Goal: Task Accomplishment & Management: Complete application form

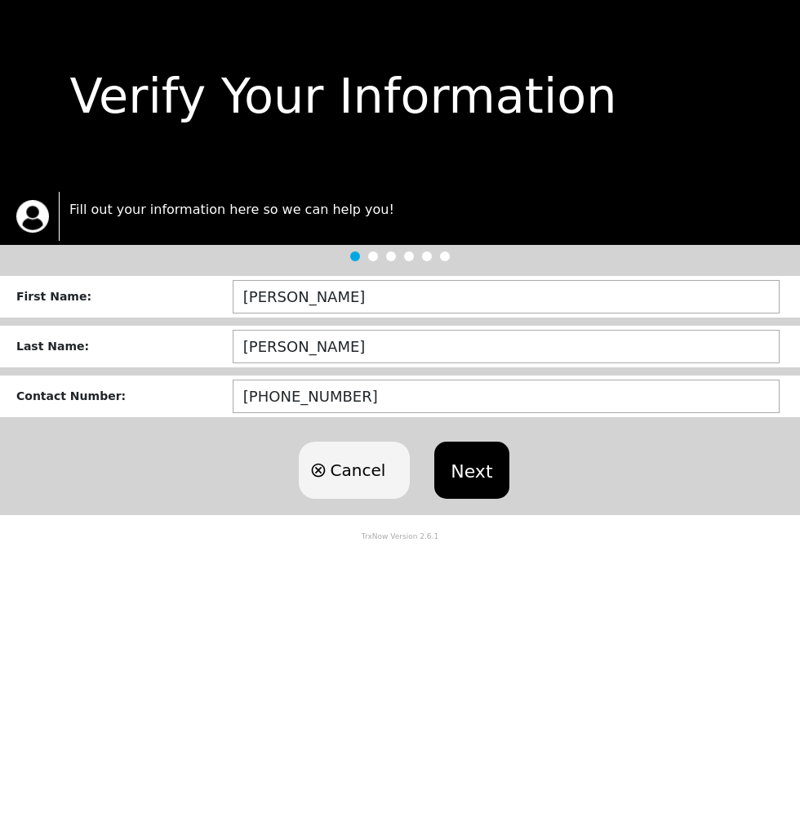
click at [495, 481] on button "Next" at bounding box center [471, 470] width 74 height 57
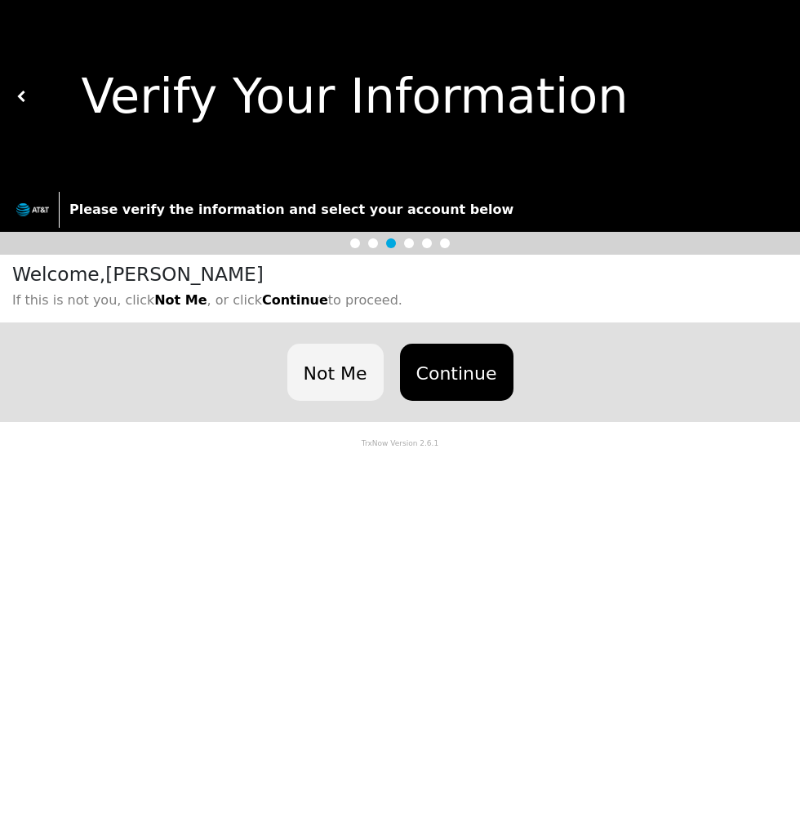
click at [491, 387] on button "Continue" at bounding box center [456, 372] width 113 height 57
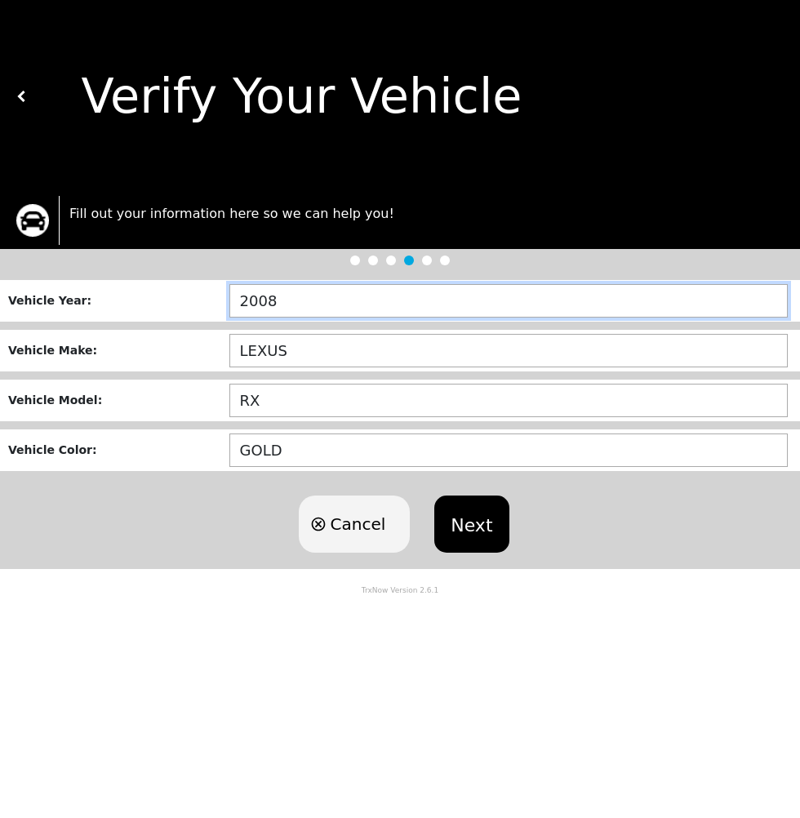
click at [317, 305] on input "2008" at bounding box center [508, 300] width 558 height 33
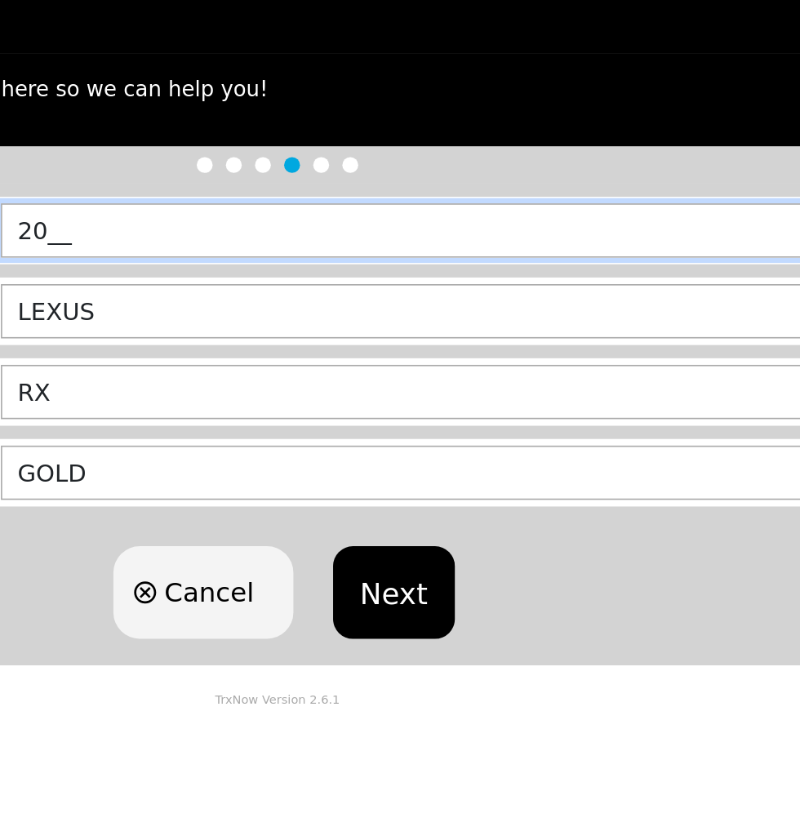
type input "2___"
type input "2019"
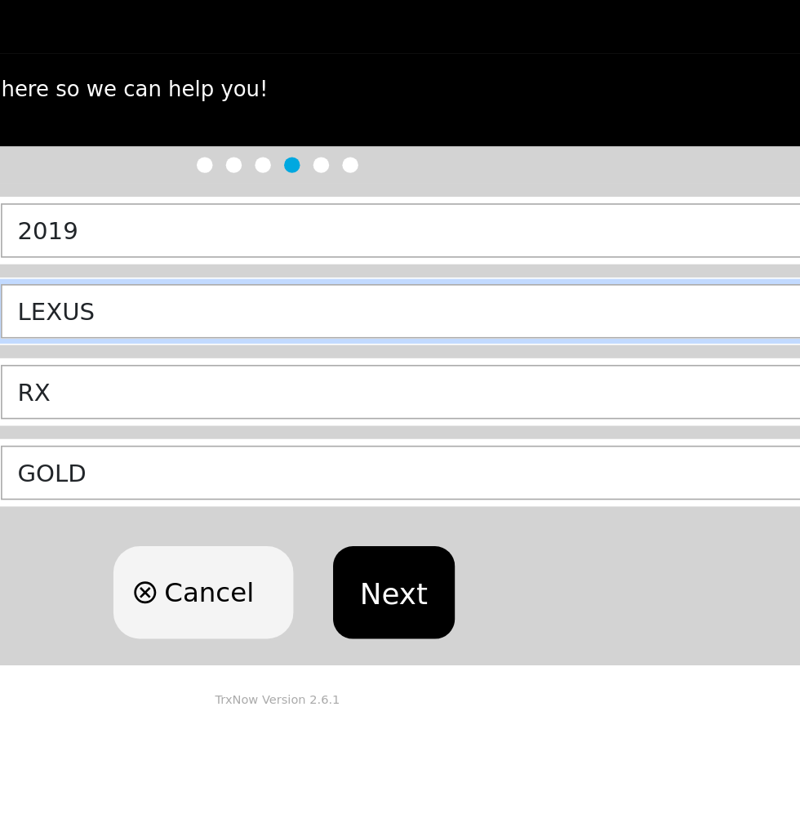
click at [337, 349] on input "LEXUS" at bounding box center [508, 350] width 558 height 33
type input "L"
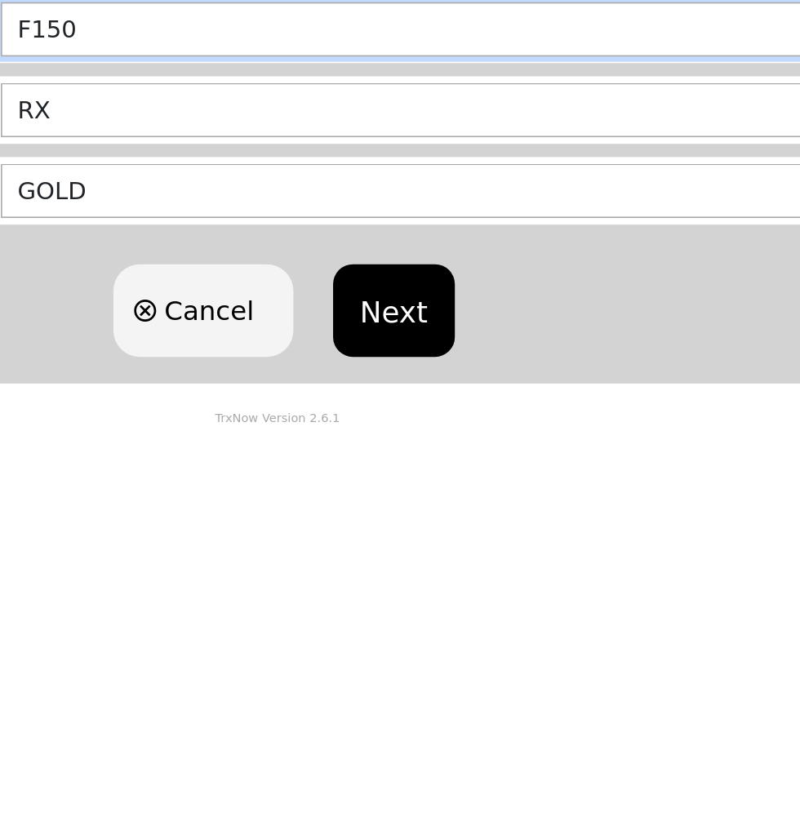
type input "F150"
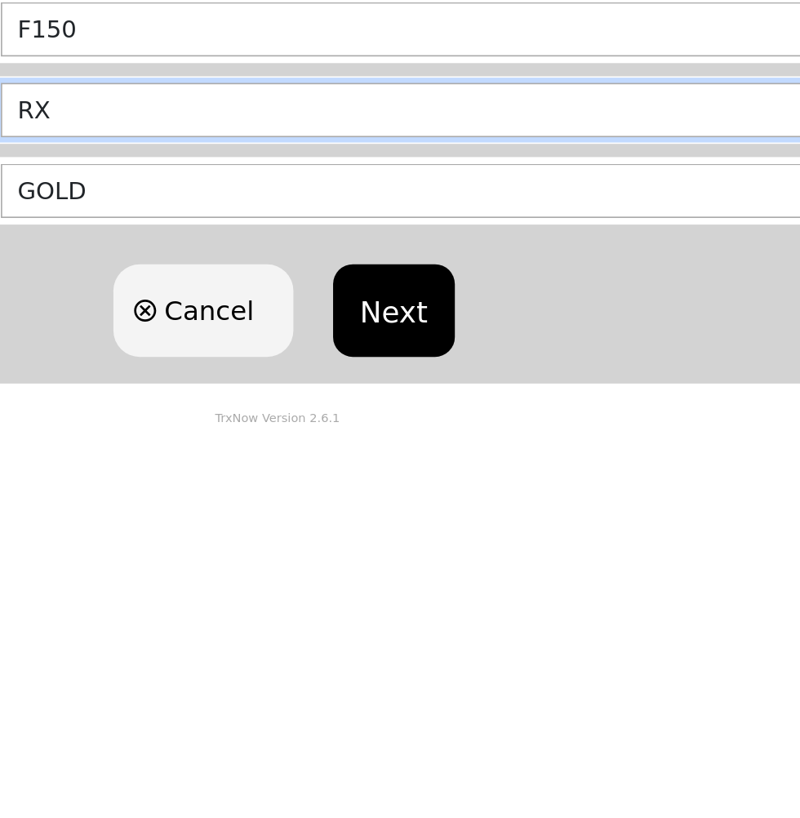
click at [336, 407] on input "RX" at bounding box center [508, 400] width 558 height 33
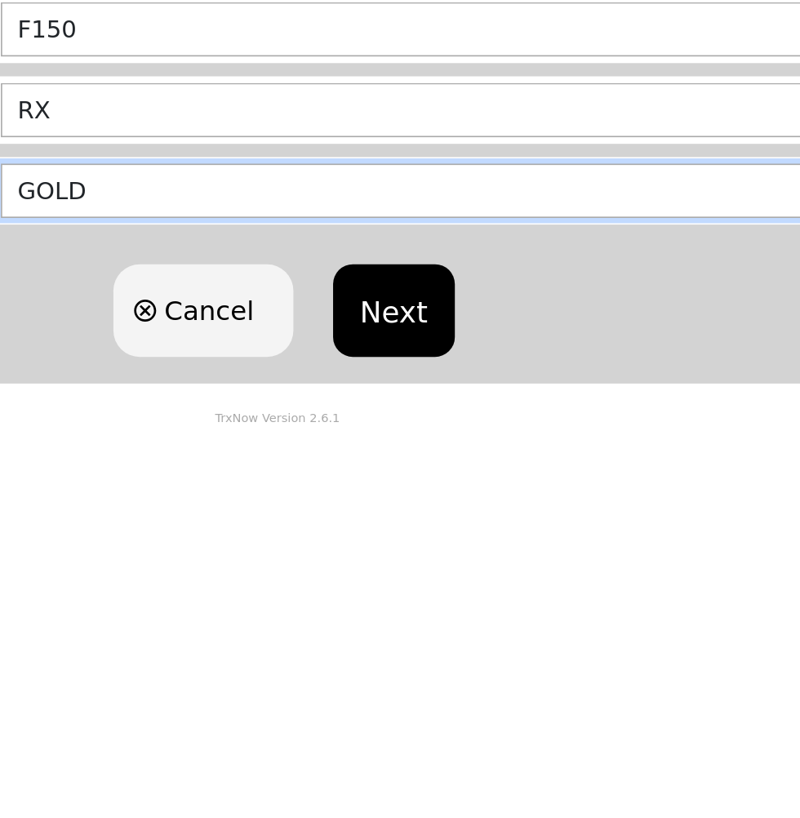
click at [330, 451] on input "GOLD" at bounding box center [508, 450] width 558 height 33
type input "G"
type input "GREE"
